Goal: Information Seeking & Learning: Learn about a topic

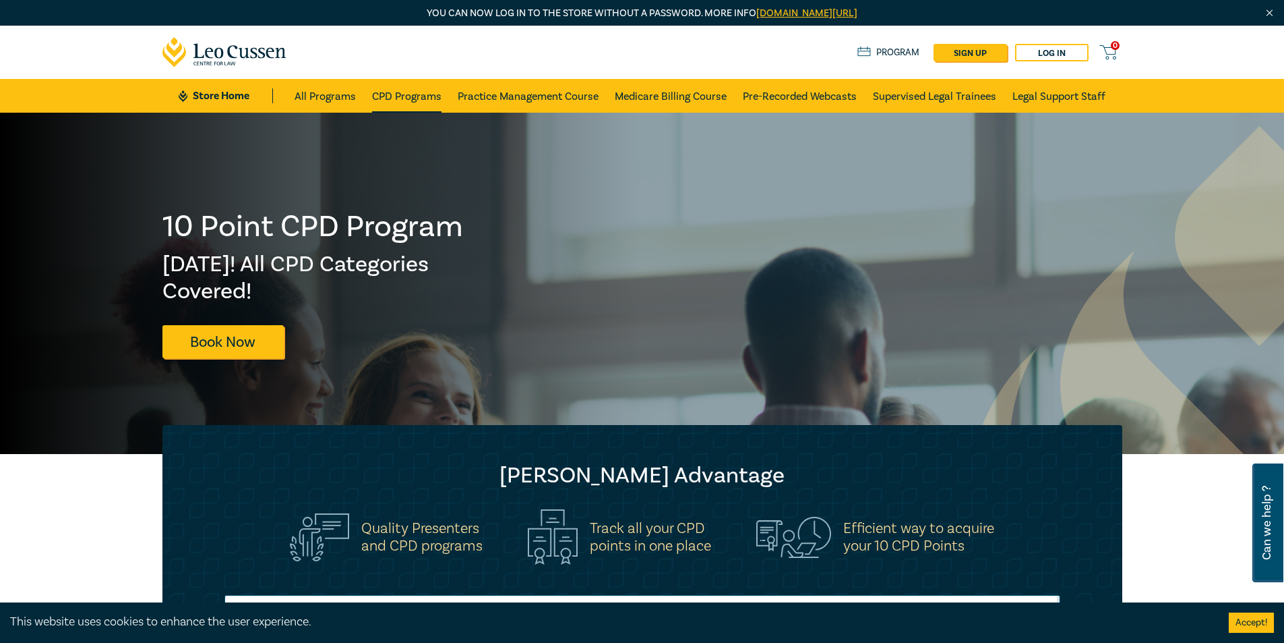
click at [415, 90] on link "CPD Programs" at bounding box center [406, 96] width 69 height 34
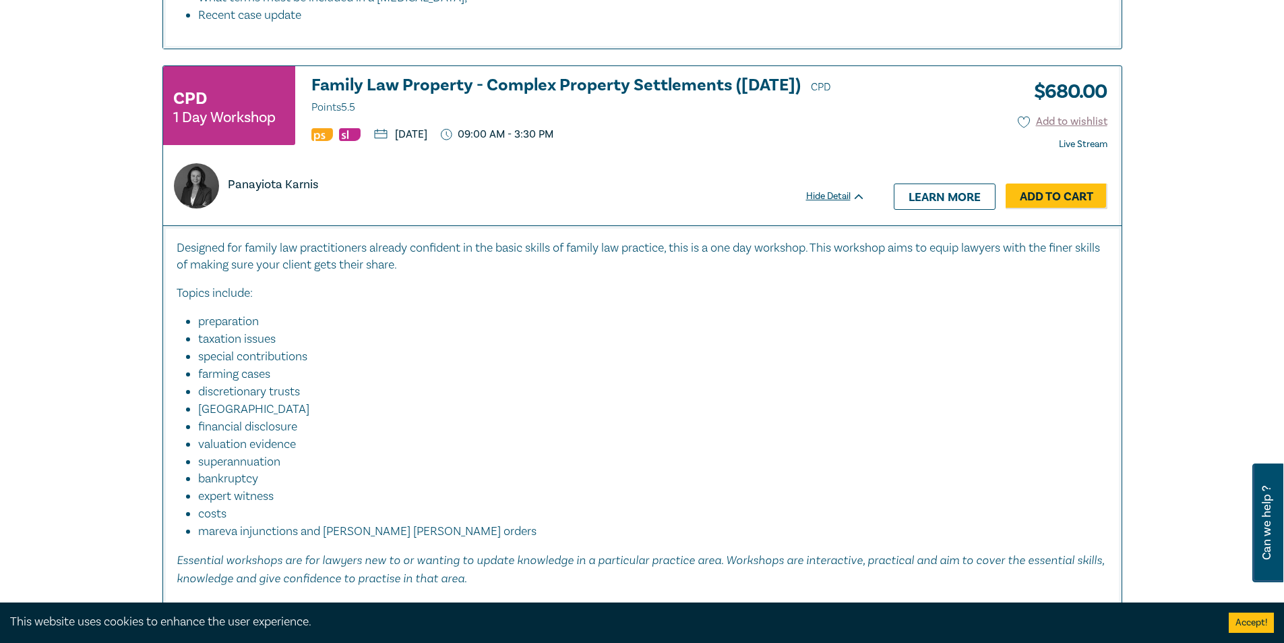
scroll to position [1416, 0]
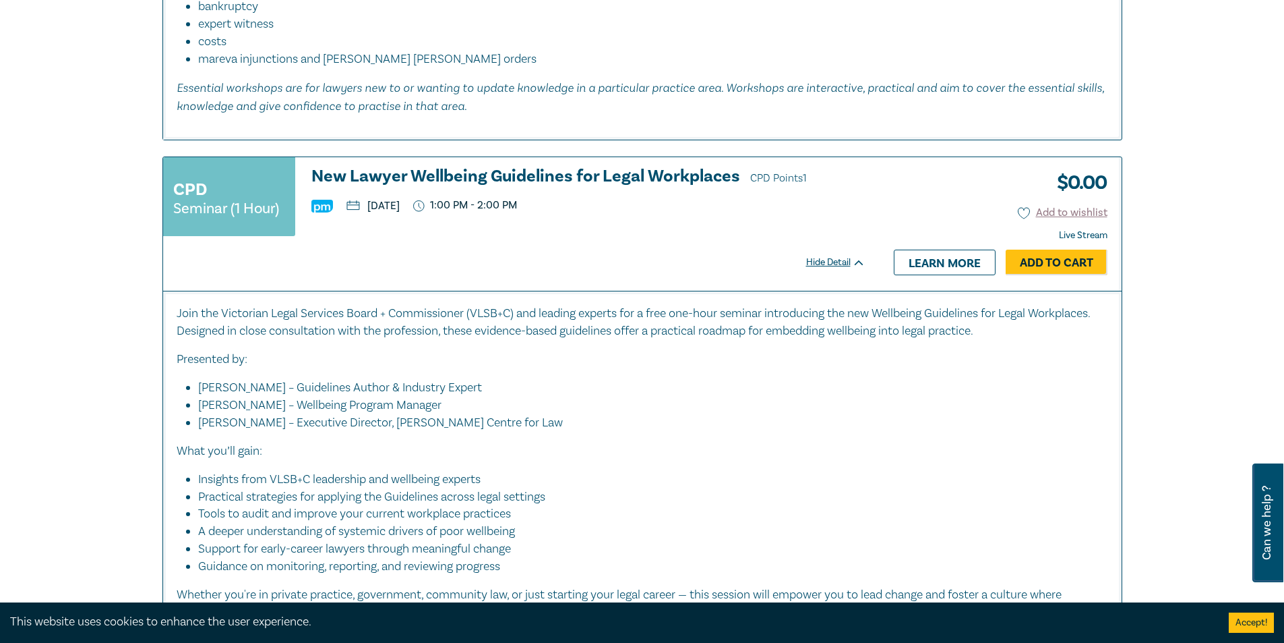
click at [692, 382] on li "[PERSON_NAME] – Guidelines Author & Industry Expert" at bounding box center [646, 388] width 897 height 18
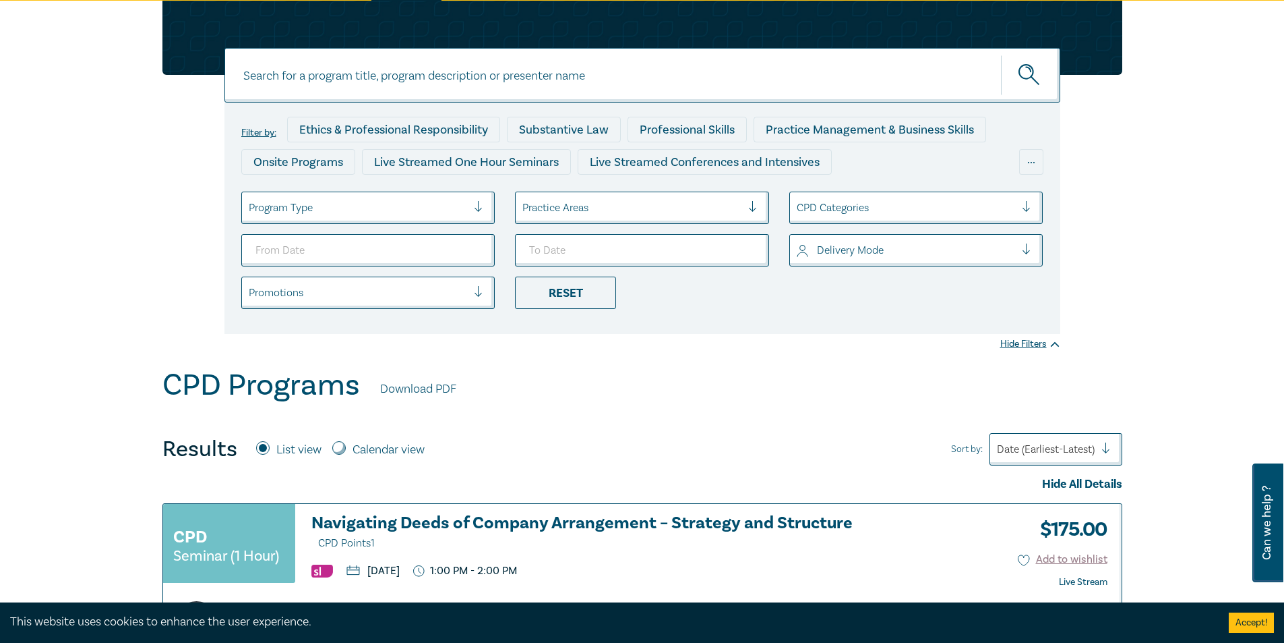
scroll to position [0, 0]
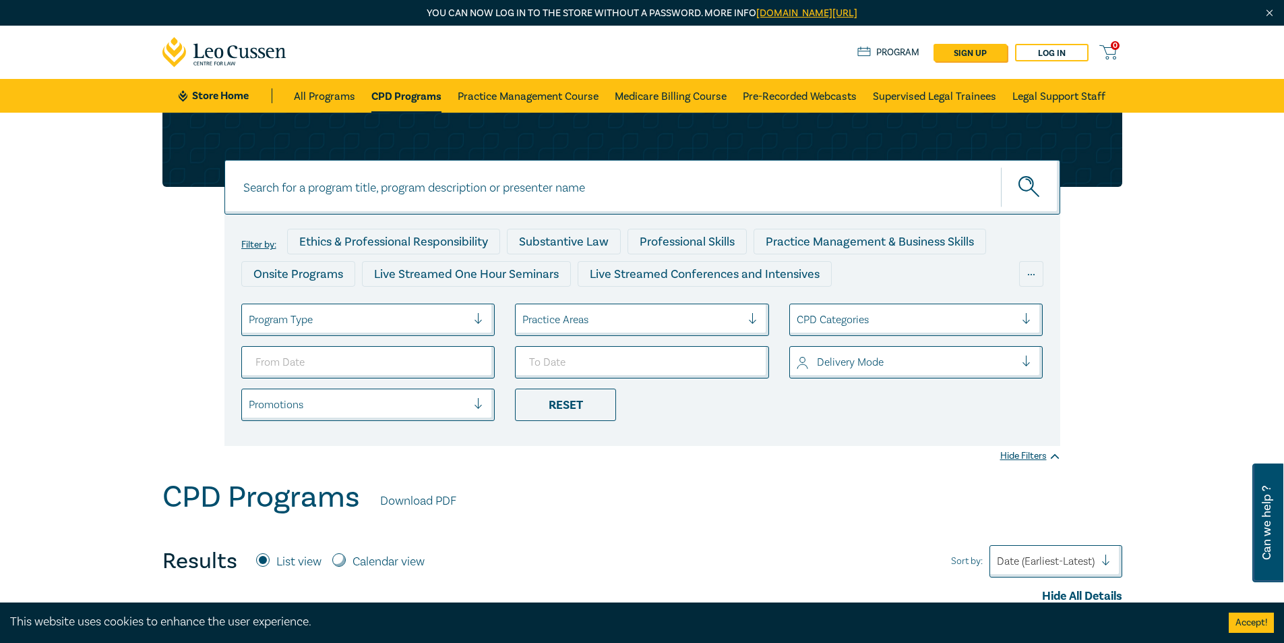
click at [439, 307] on div "Program Type" at bounding box center [368, 319] width 254 height 32
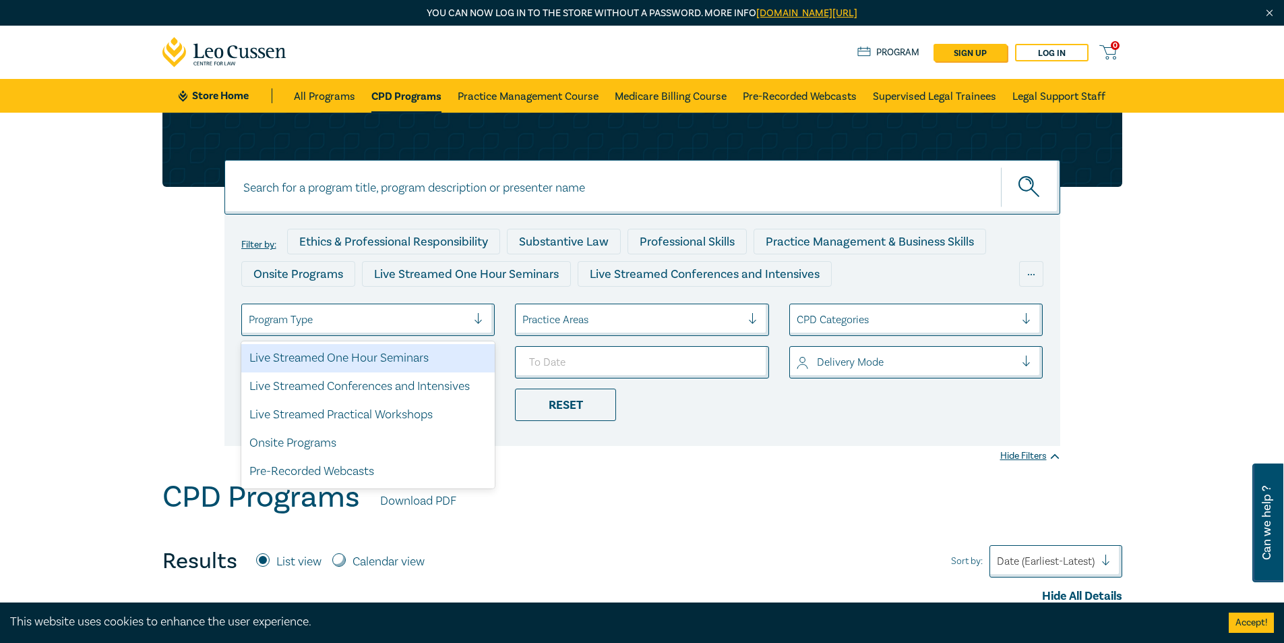
click at [716, 407] on li "Reset" at bounding box center [642, 404] width 274 height 32
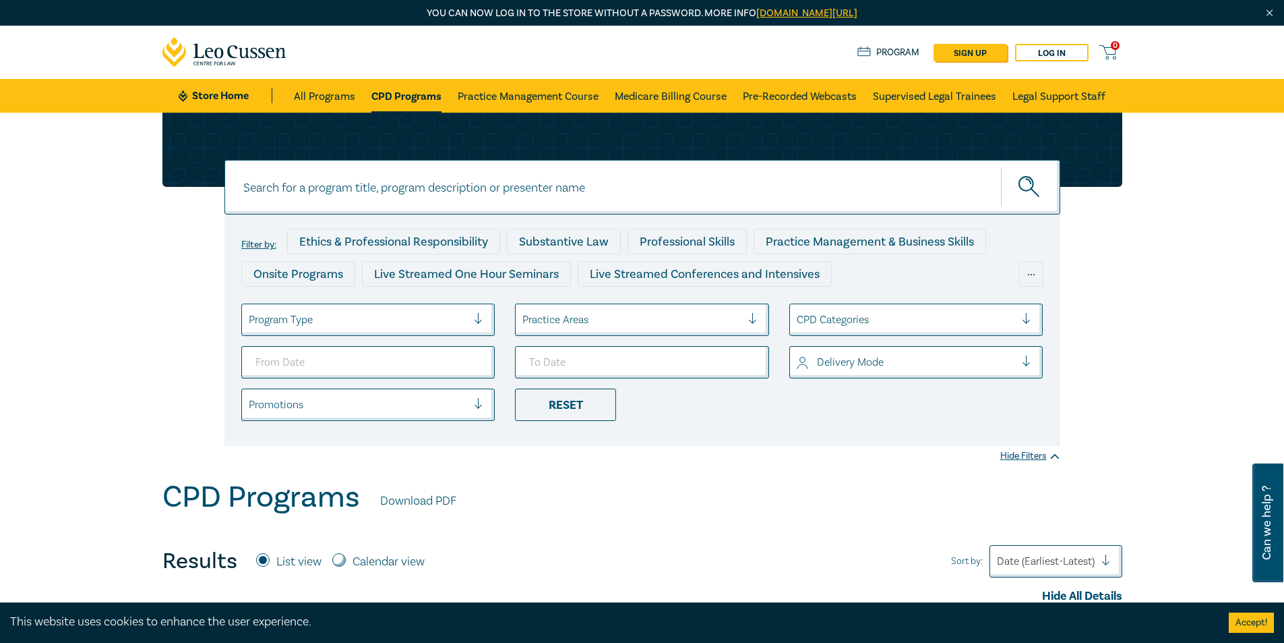
click at [423, 410] on div at bounding box center [358, 405] width 219 height 18
click at [832, 321] on div at bounding box center [906, 320] width 219 height 18
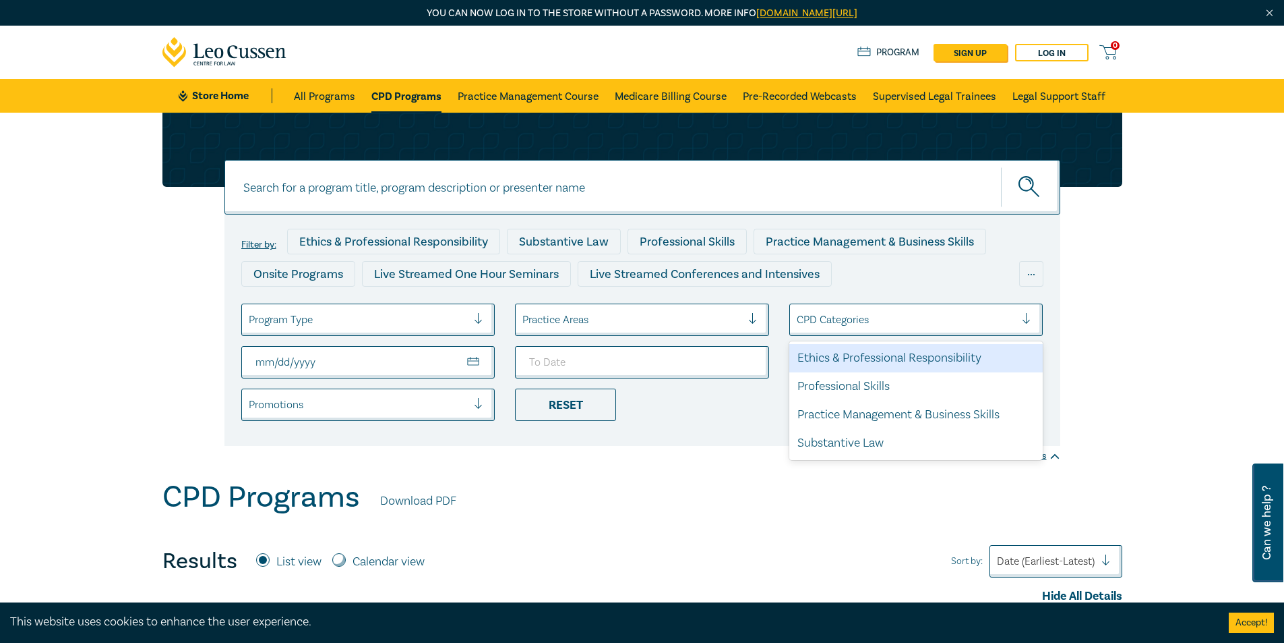
click at [762, 425] on div "Filter by: Ethics & Professional Responsibility Substantive Law Professional Sk…" at bounding box center [643, 329] width 836 height 231
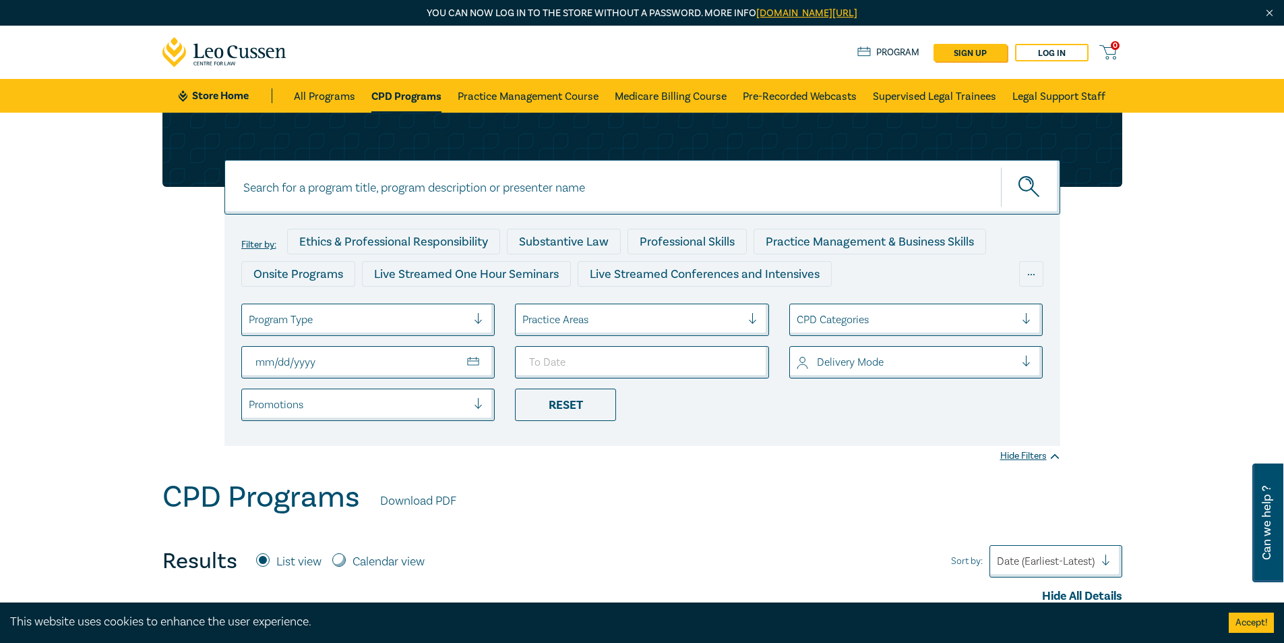
click at [829, 369] on div at bounding box center [906, 362] width 219 height 18
click at [724, 412] on li "Reset" at bounding box center [642, 404] width 274 height 32
click at [752, 409] on li "Reset" at bounding box center [642, 404] width 274 height 32
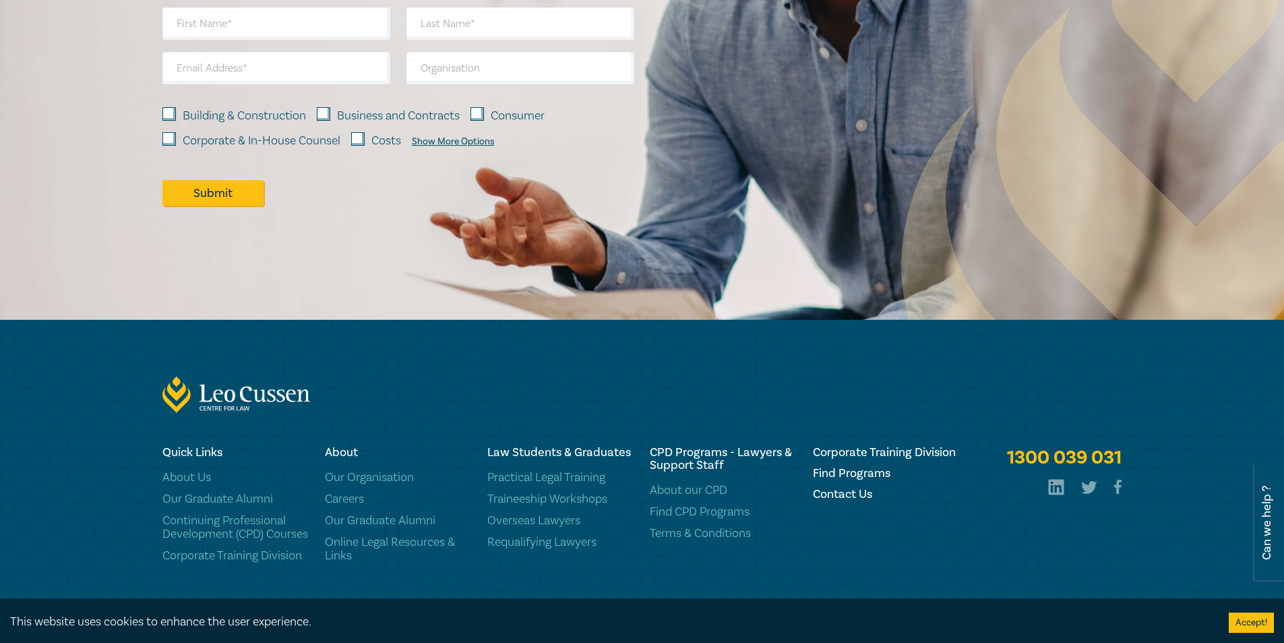
scroll to position [6868, 0]
